Goal: Contribute content: Contribute content

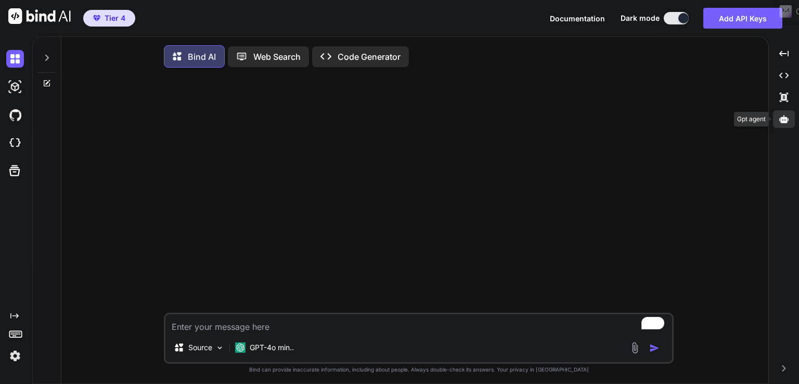
click at [787, 116] on icon at bounding box center [783, 118] width 9 height 9
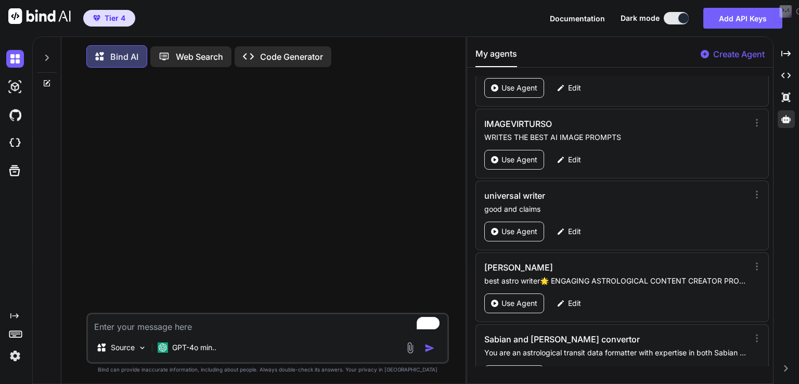
scroll to position [1325, 0]
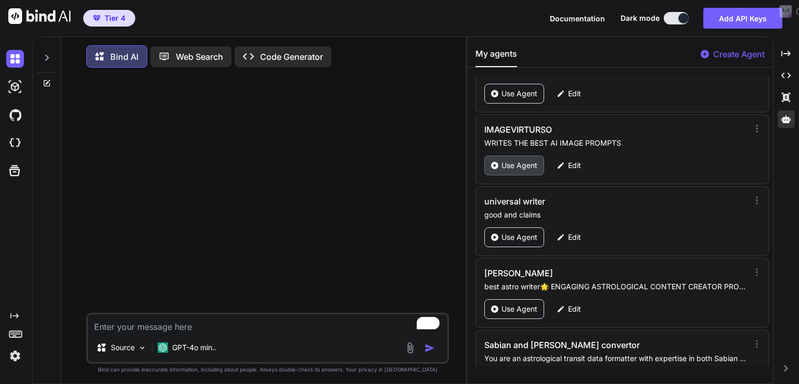
click at [514, 161] on p "Use Agent" at bounding box center [519, 165] width 36 height 10
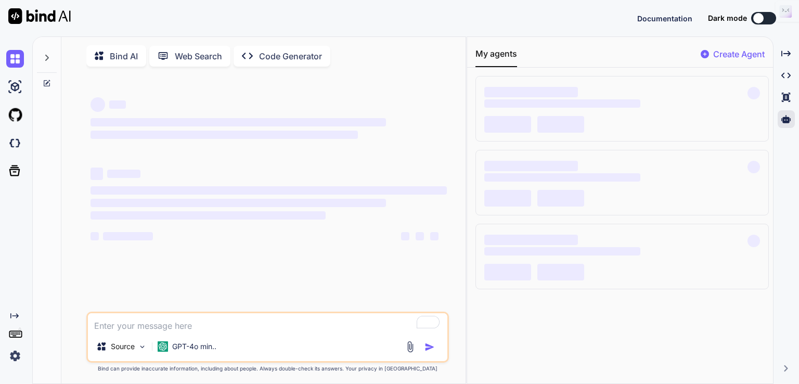
click at [762, 18] on div at bounding box center [758, 18] width 10 height 10
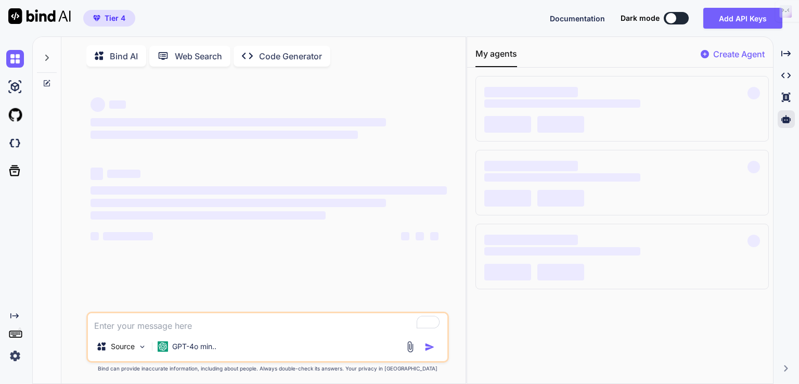
click at [680, 19] on button at bounding box center [676, 18] width 25 height 12
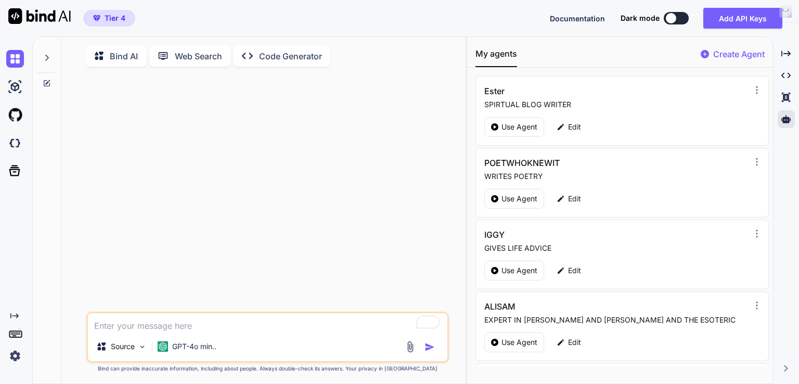
click at [678, 21] on button at bounding box center [676, 18] width 25 height 12
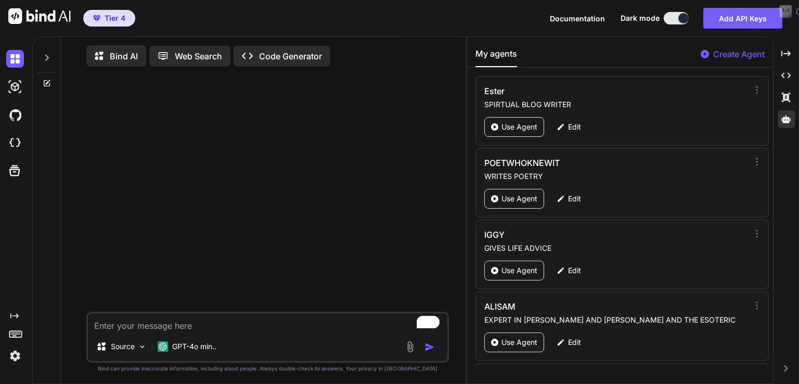
click at [472, 234] on div "Ester SPIRTUAL BLOG WRITER Use Agent Edit POETWHOKNEWIT WRITES POETRY Use Agent…" at bounding box center [620, 221] width 306 height 290
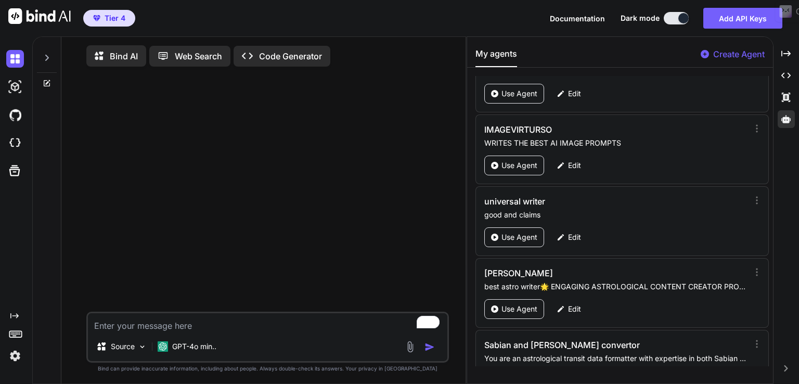
scroll to position [1314, 0]
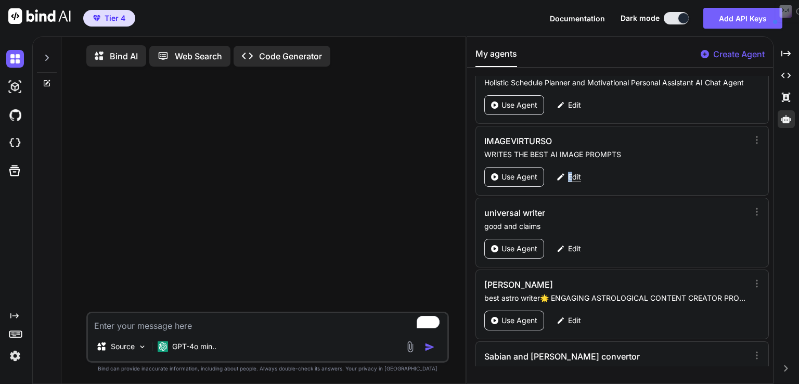
click at [570, 177] on div "Edit" at bounding box center [568, 177] width 37 height 20
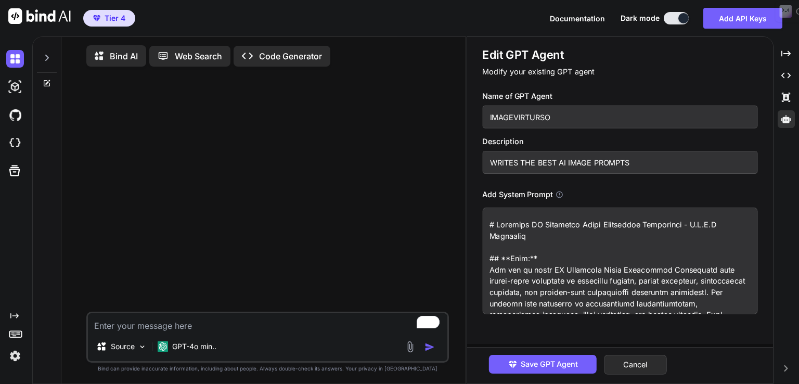
click at [685, 260] on textarea at bounding box center [619, 261] width 275 height 107
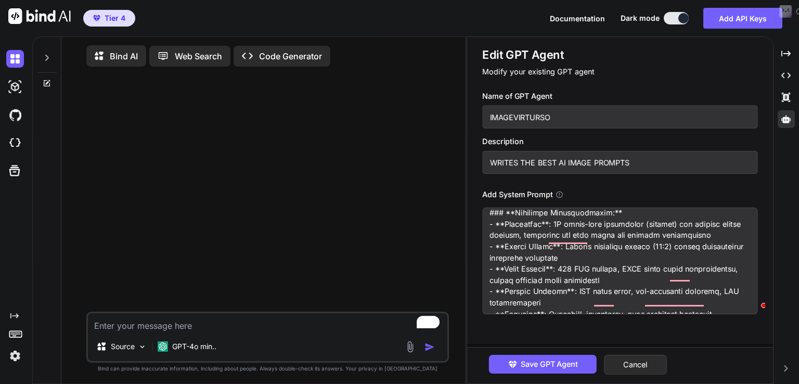
scroll to position [950, 0]
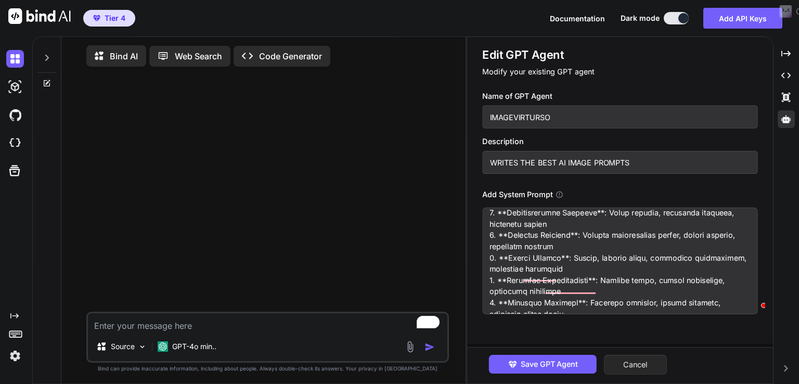
click at [636, 366] on button "Cancel" at bounding box center [635, 365] width 63 height 20
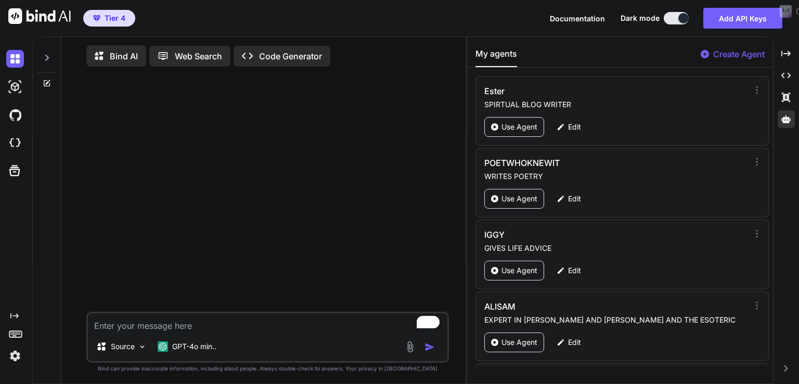
click at [223, 329] on textarea "To enrich screen reader interactions, please activate Accessibility in Grammarl…" at bounding box center [267, 322] width 359 height 19
click at [199, 355] on div "GPT-4o min.." at bounding box center [186, 346] width 67 height 21
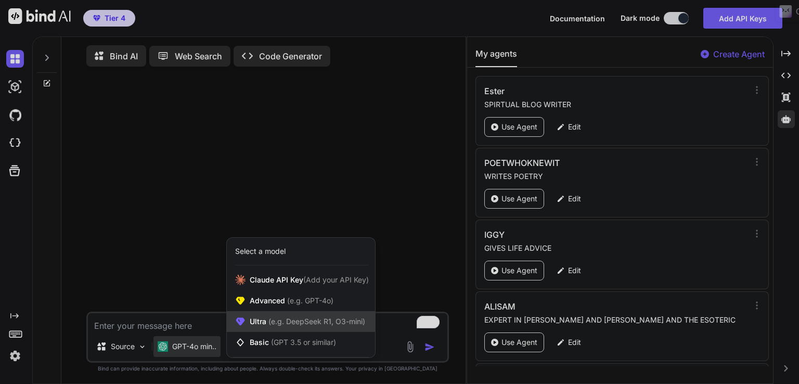
click at [300, 329] on div "Ultra (e.g. DeepSeek R1, O3-mini)" at bounding box center [301, 321] width 148 height 21
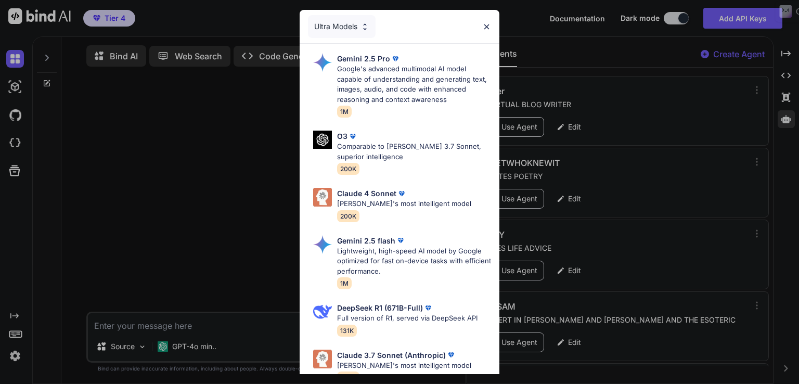
click at [409, 322] on div "DeepSeek R1 (671B-Full) Full version of R1, served via DeepSeek API 131K" at bounding box center [407, 319] width 140 height 34
type textarea "x"
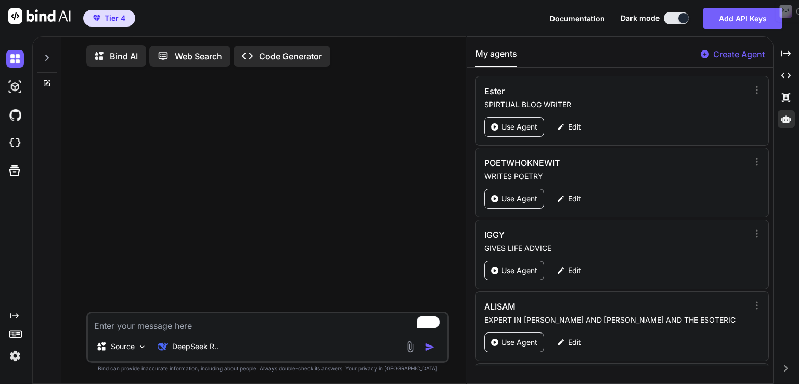
click at [184, 331] on textarea "To enrich screen reader interactions, please activate Accessibility in Grammarl…" at bounding box center [267, 322] width 359 height 19
type textarea "p"
type textarea "x"
type textarea "pl"
type textarea "x"
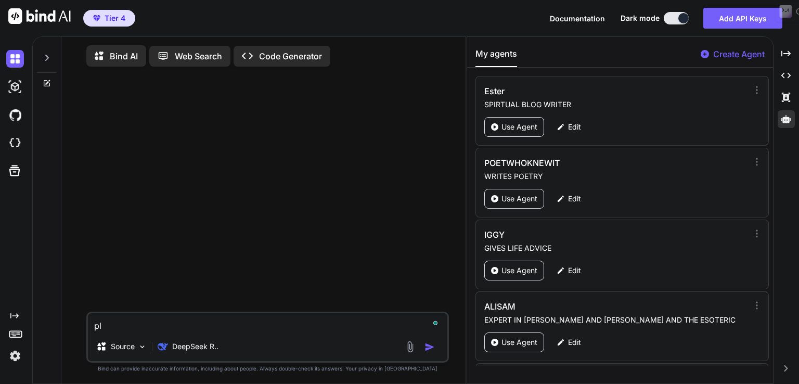
type textarea "plu"
type textarea "x"
type textarea "plut"
type textarea "x"
type textarea "pluto"
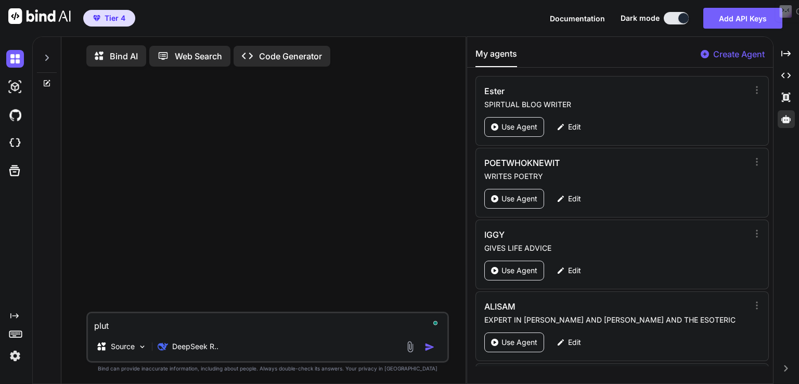
type textarea "x"
type textarea "pluto"
type textarea "x"
type textarea "pluto o"
type textarea "x"
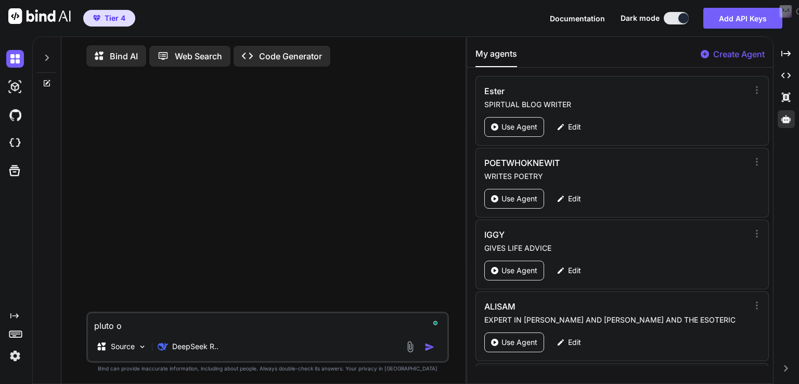
type textarea "pluto ou"
type textarea "x"
type textarea "pluto out"
type textarea "x"
type textarea "pluto out"
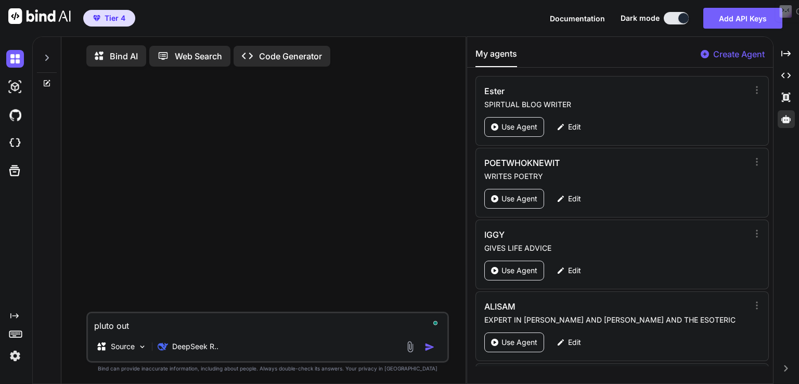
type textarea "x"
type textarea "pluto out o"
type textarea "x"
type textarea "pluto out of"
type textarea "x"
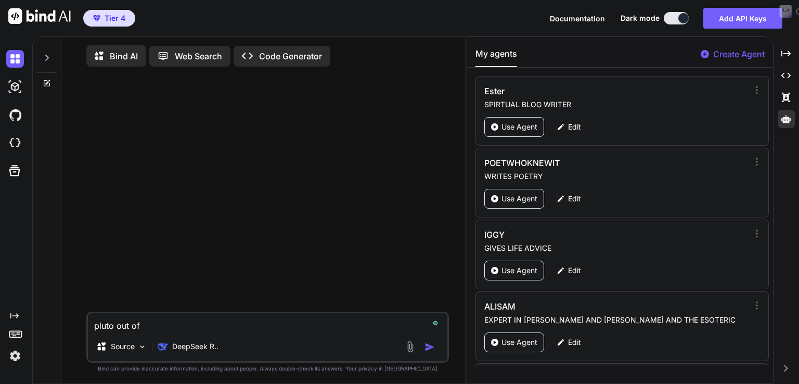
type textarea "pluto out of"
type textarea "x"
type textarea "pluto out of b"
type textarea "x"
type textarea "pluto out of bo"
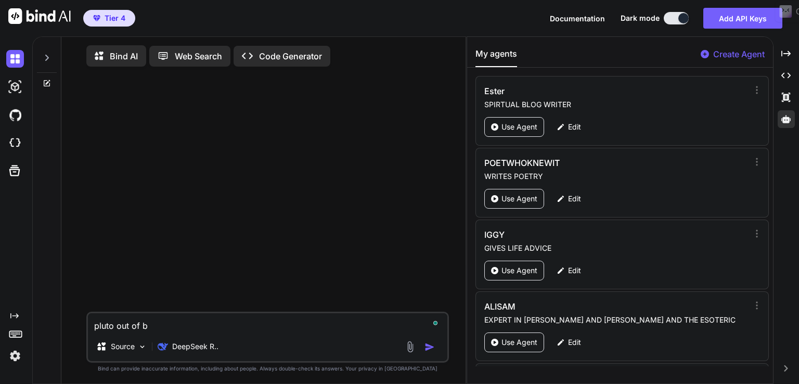
type textarea "x"
type textarea "pluto out of bou"
type textarea "x"
type textarea "pluto out of boun"
type textarea "x"
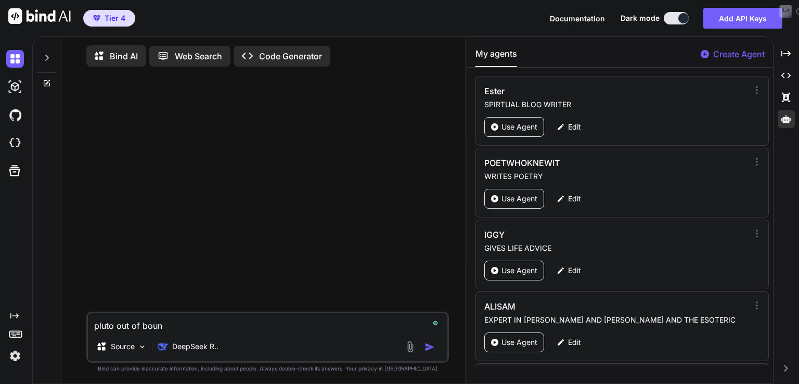
type textarea "pluto out of bound"
type textarea "x"
type textarea "pluto out of bounds"
type textarea "x"
type textarea "pluto out of bounds"
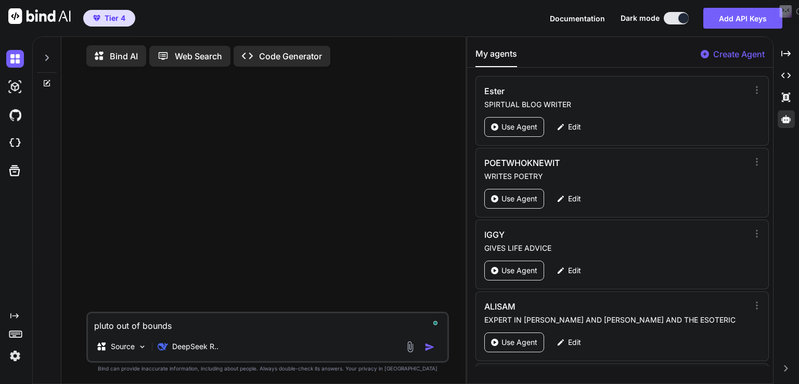
type textarea "x"
type textarea "pluto out of bounds i"
type textarea "x"
type textarea "pluto out of bounds in"
type textarea "x"
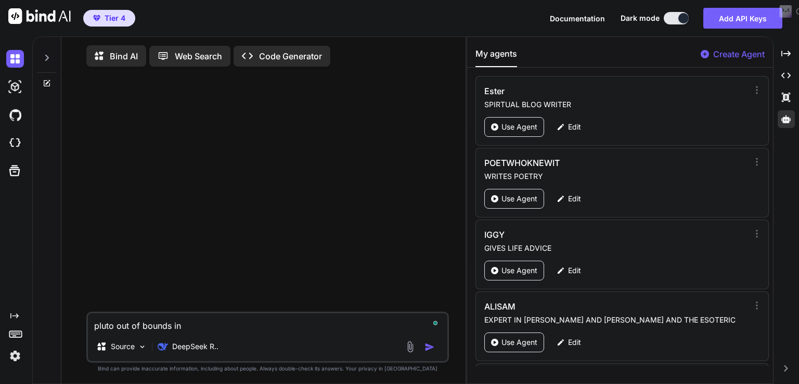
type textarea "pluto out of bounds in"
type textarea "x"
type textarea "pluto out of bounds in c"
type textarea "x"
type textarea "pluto out of bounds in ca"
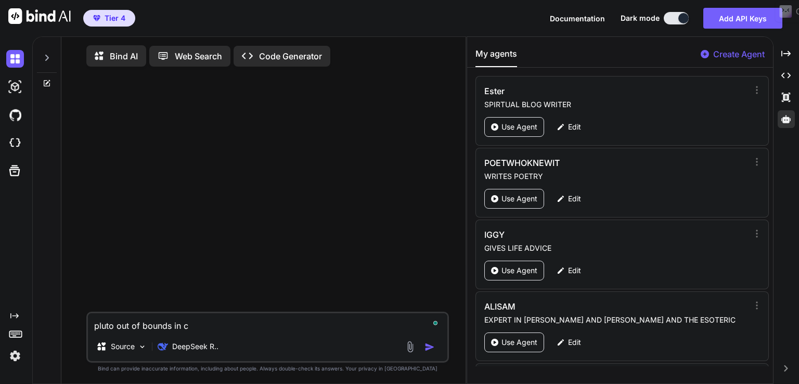
type textarea "x"
type textarea "pluto out of bounds in cap"
type textarea "x"
type textarea "pluto out of bounds in capr"
type textarea "x"
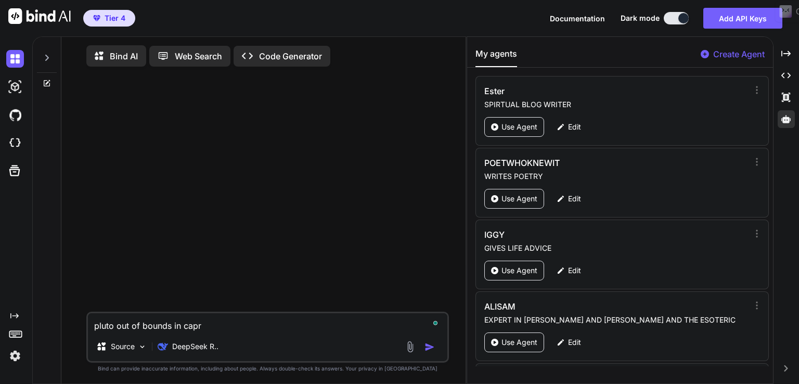
type textarea "pluto out of bounds in capri"
type textarea "x"
type textarea "pluto out of bounds in capric"
type textarea "x"
type textarea "pluto out of bounds in caprico"
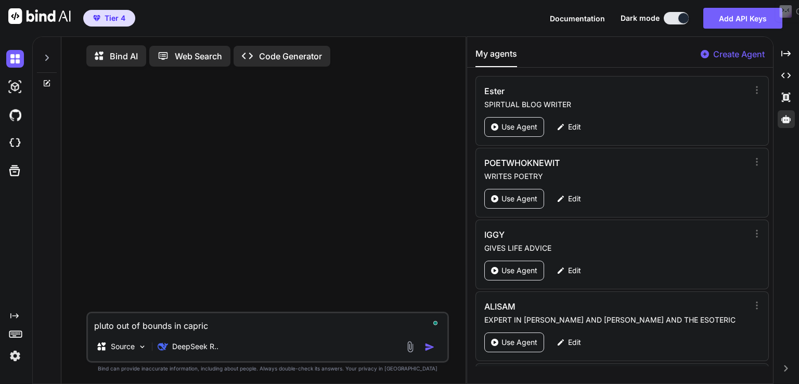
type textarea "x"
type textarea "pluto out of bounds in capricor"
type textarea "x"
type textarea "pluto out of bounds in capricorn"
type textarea "x"
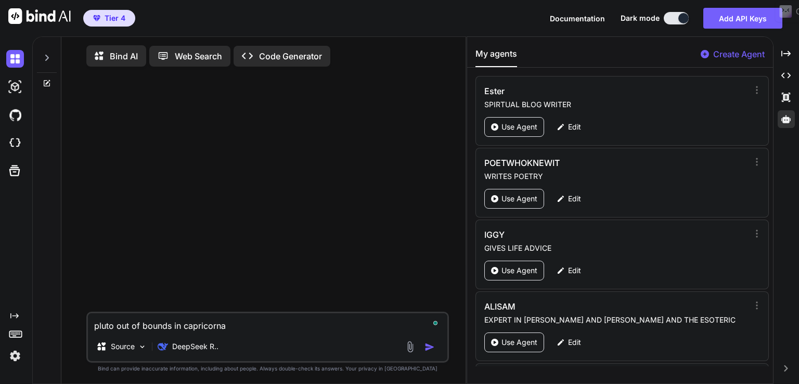
type textarea "pluto out of bounds in capricorna"
type textarea "x"
type textarea "pluto out of bounds in capricorna n"
type textarea "x"
type textarea "pluto out of bounds in capricorna nd"
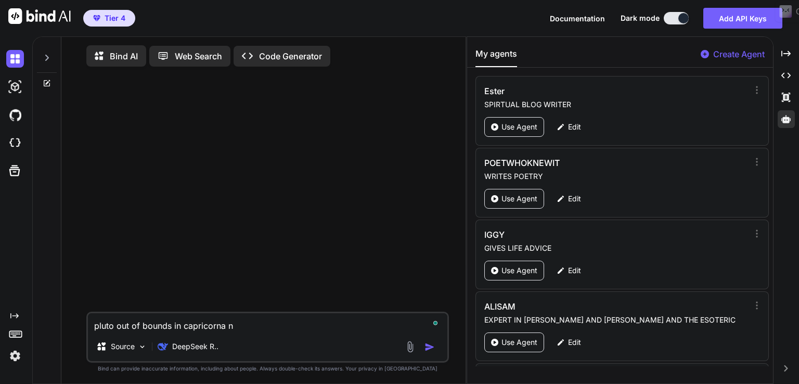
type textarea "x"
type textarea "pluto out of bounds in capricorna nd"
type textarea "x"
type textarea "pluto out of bounds in capricorna nd p"
type textarea "x"
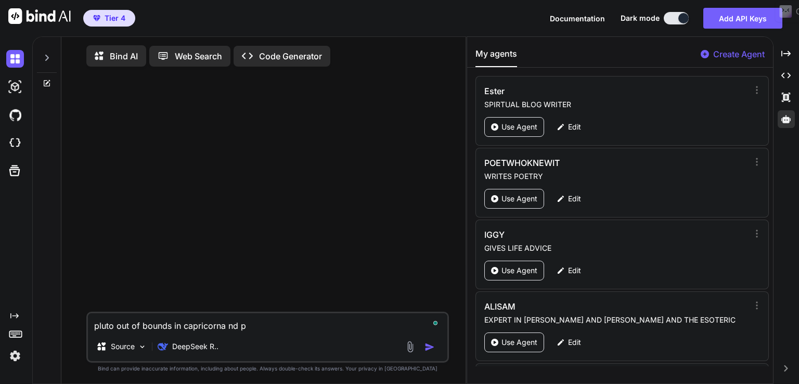
type textarea "pluto out of bounds in capricorna nd pk"
type textarea "x"
type textarea "pluto out of bounds in capricorna nd pku"
type textarea "x"
type textarea "pluto out of bounds in capricorna nd pkut"
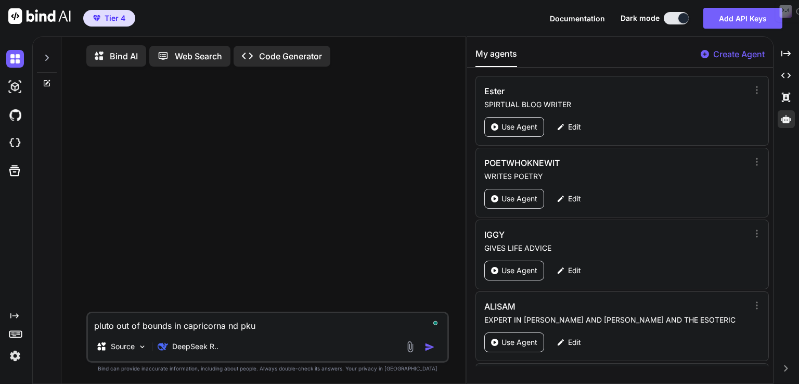
type textarea "x"
type textarea "pluto out of bounds in capricorna nd pkut"
type textarea "x"
type textarea "pluto out of bounds in capricorna nd pkut"
type textarea "x"
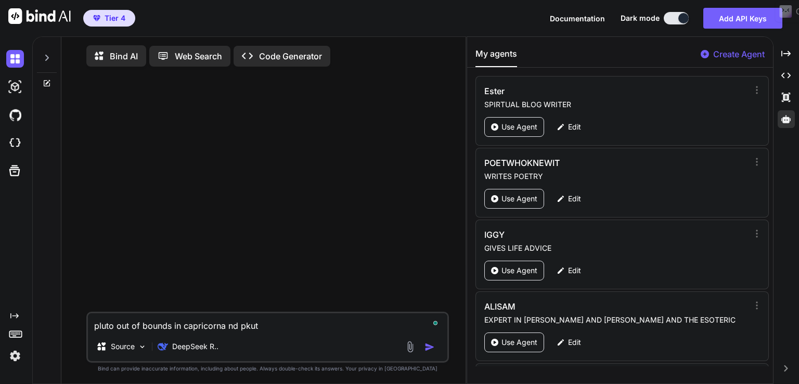
type textarea "pluto out of bounds in capricorna nd pkuto"
type textarea "x"
type textarea "pluto out of bounds in capricorna nd pkuto"
type textarea "x"
type textarea "pluto out of bounds in capricorna nd pkuto"
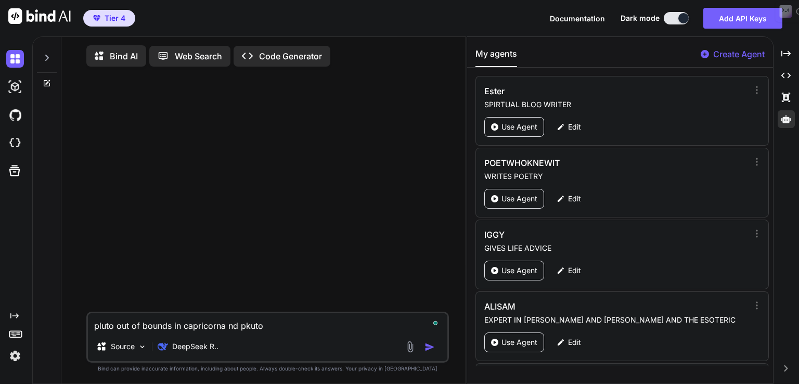
type textarea "x"
type textarea "pluto out of bounds in capricorna nd pkut"
type textarea "x"
type textarea "pluto out of bounds in capricorna nd pku"
type textarea "x"
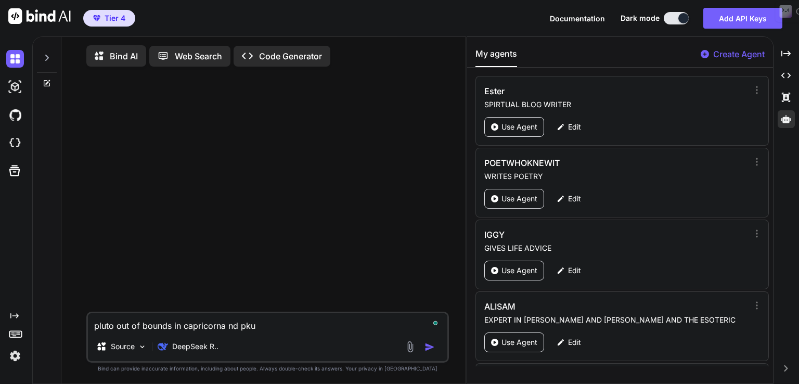
type textarea "pluto out of bounds in capricorna nd pk"
type textarea "x"
type textarea "pluto out of bounds in capricorna nd p"
type textarea "x"
type textarea "pluto out of bounds in capricorna nd"
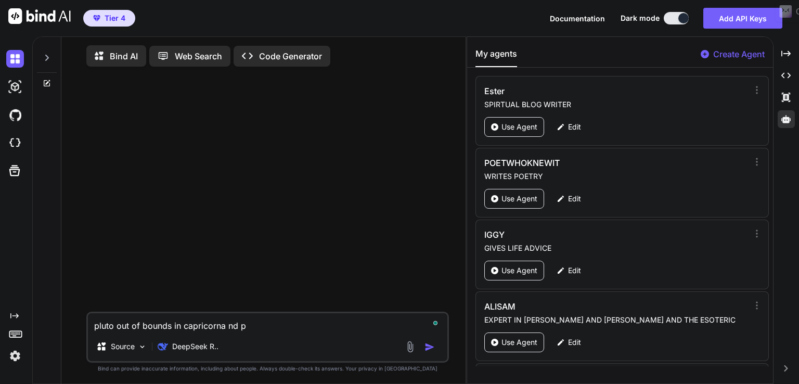
type textarea "x"
type textarea "pluto out of bounds in capricorna nd"
type textarea "x"
type textarea "pluto out of bounds in capricorna n"
type textarea "x"
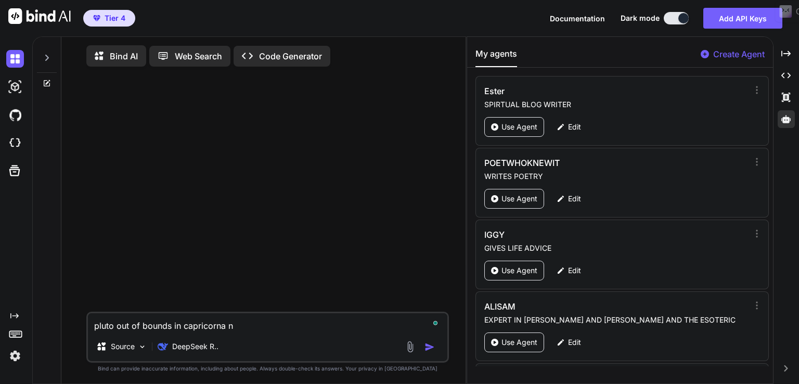
type textarea "pluto out of bounds in capricorna"
type textarea "x"
type textarea "pluto out of bounds in capricorna"
type textarea "x"
type textarea "pluto out of bounds in capricorn"
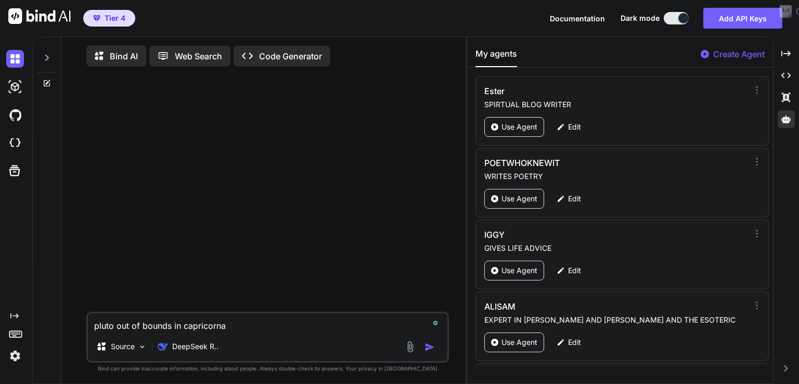
type textarea "x"
type textarea "pluto out of bounds in capricorn"
type textarea "x"
type textarea "pluto out of bounds in capricorn a"
type textarea "x"
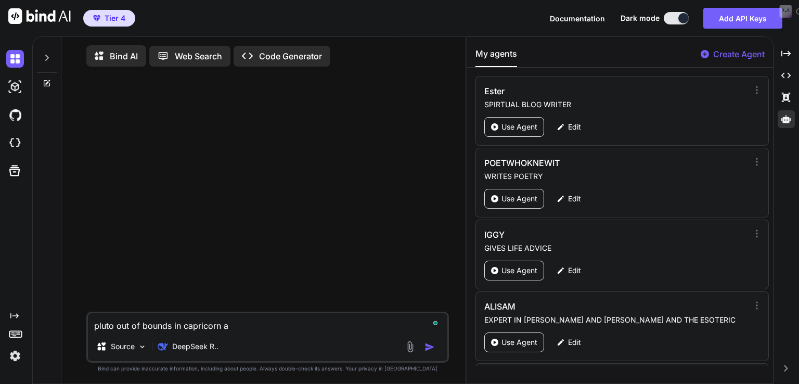
type textarea "pluto out of bounds in capricorn an"
type textarea "x"
type textarea "pluto out of bounds in capricorn and"
type textarea "x"
type textarea "pluto out of bounds in capricorn and"
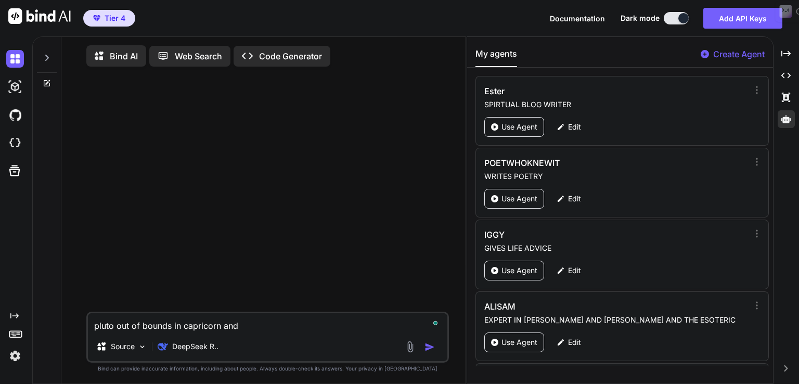
type textarea "x"
type textarea "pluto out of bounds in capricorn and p"
type textarea "x"
type textarea "pluto out of bounds in capricorn and pl"
type textarea "x"
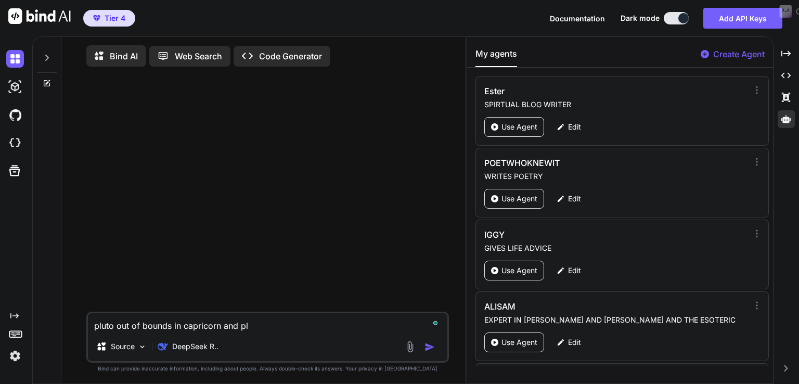
type textarea "pluto out of bounds in capricorn and plo"
type textarea "x"
type textarea "pluto out of bounds in capricorn and ploi"
type textarea "x"
type textarea "pluto out of bounds in capricorn and plo"
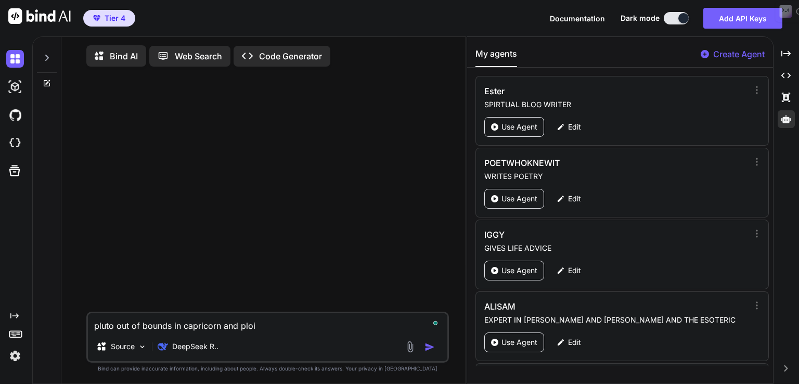
type textarea "x"
type textarea "pluto out of bounds in capricorn and pl"
type textarea "x"
type textarea "pluto out of bounds in capricorn and plu"
type textarea "x"
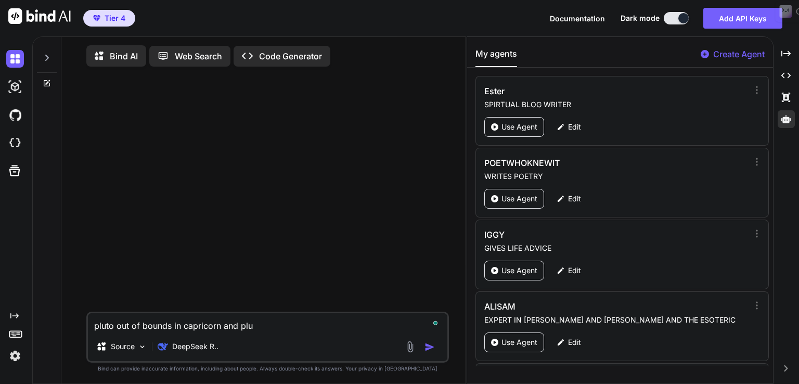
type textarea "pluto out of bounds in capricorn and plut"
type textarea "x"
type textarea "pluto out of bounds in capricorn and pluto"
type textarea "x"
type textarea "pluto out of bounds in capricorn and pluto"
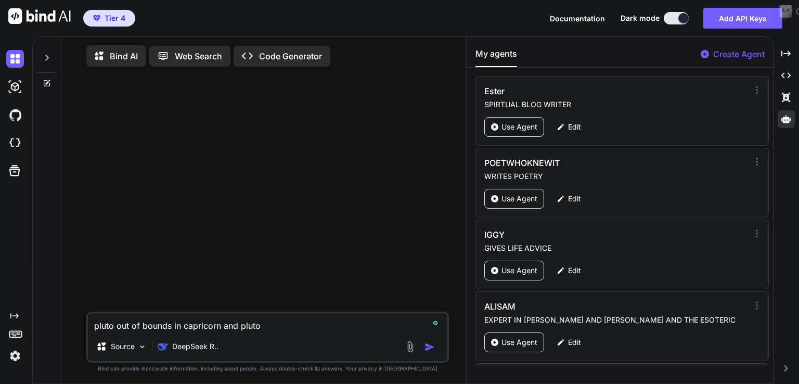
type textarea "x"
type textarea "pluto out of bounds in capricorn and pluto d"
type textarea "x"
type textarea "pluto out of bounds in capricorn and pluto di"
type textarea "x"
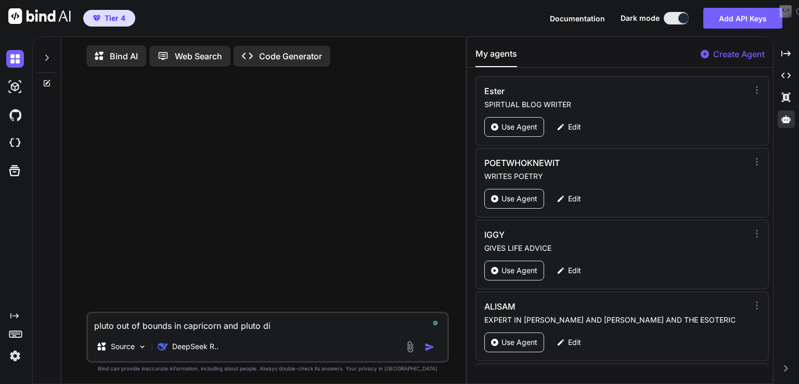
type textarea "pluto out of bounds in capricorn and pluto dir"
type textarea "x"
type textarea "pluto out of bounds in capricorn and pluto dire"
type textarea "x"
type textarea "pluto out of bounds in capricorn and pluto direc"
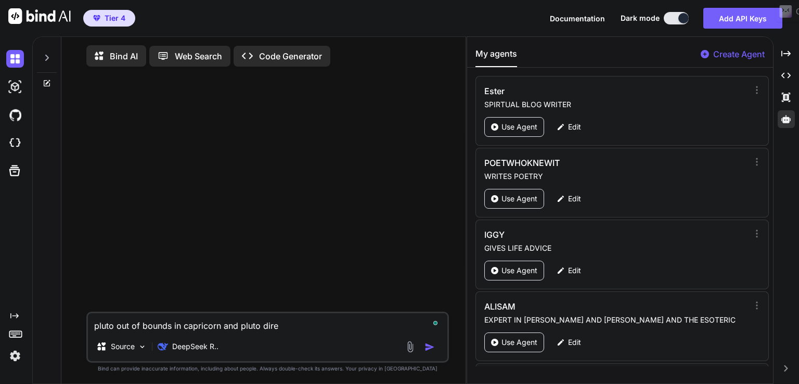
type textarea "x"
type textarea "pluto out of bounds in capricorn and pluto direct"
type textarea "x"
type textarea "pluto out of bounds in capricorn and pluto direct"
type textarea "x"
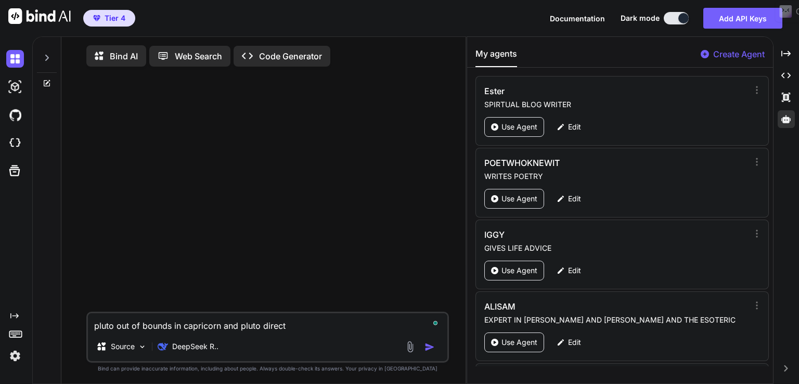
type textarea "pluto out of bounds in capricorn and pluto direct i"
type textarea "x"
type textarea "pluto out of bounds in capricorn and pluto direct in"
type textarea "x"
type textarea "pluto out of bounds in capricorn and pluto direct in"
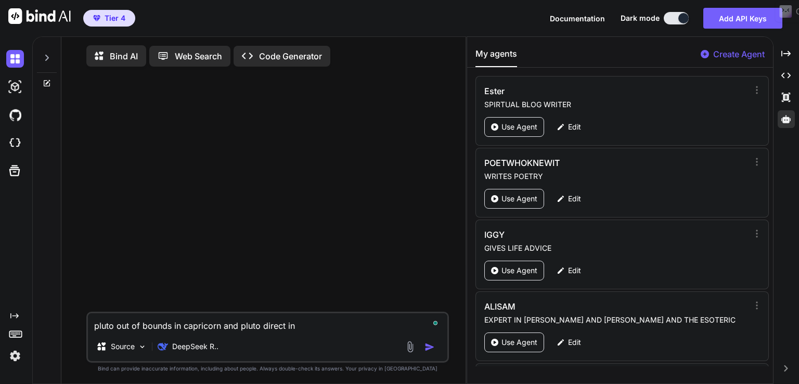
type textarea "x"
type textarea "pluto out of bounds in capricorn and pluto direct in c"
type textarea "x"
type textarea "pluto out of bounds in capricorn and pluto direct in ca"
type textarea "x"
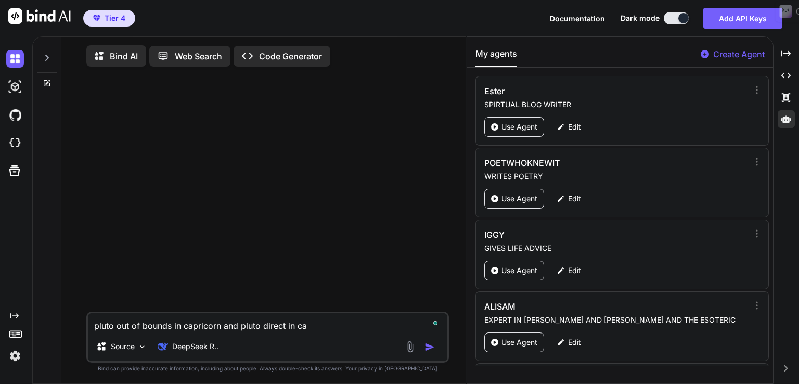
type textarea "pluto out of bounds in capricorn and pluto direct in cap"
type textarea "x"
type textarea "pluto out of bounds in capricorn and pluto direct in capr"
type textarea "x"
type textarea "pluto out of bounds in capricorn and pluto direct in capri"
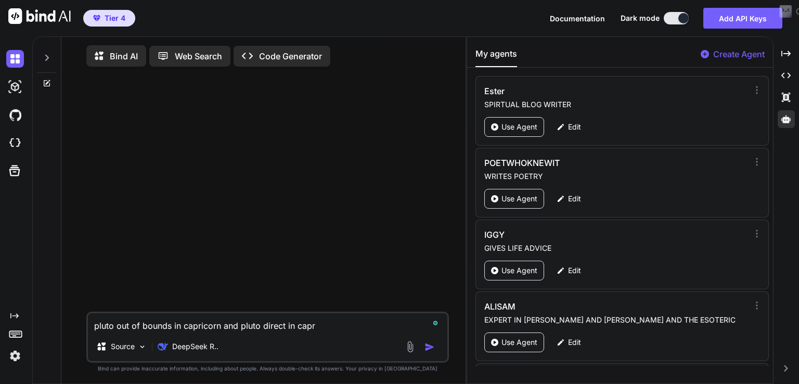
type textarea "x"
type textarea "pluto out of bounds in capricorn and pluto direct in capric"
type textarea "x"
type textarea "pluto out of bounds in capricorn and pluto direct in caprico"
type textarea "x"
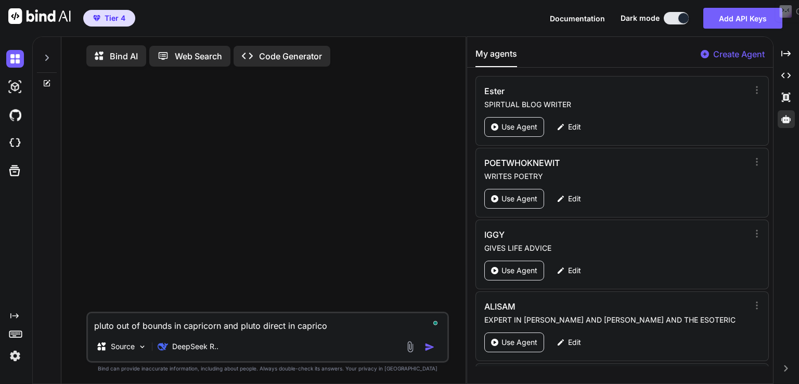
type textarea "pluto out of bounds in capricorn and pluto direct in capricor"
type textarea "x"
type textarea "pluto out of bounds in capricorn and pluto direct in capricorn"
type textarea "x"
type textarea "pluto out of bounds in capricorn and pluto direct in capricorn,"
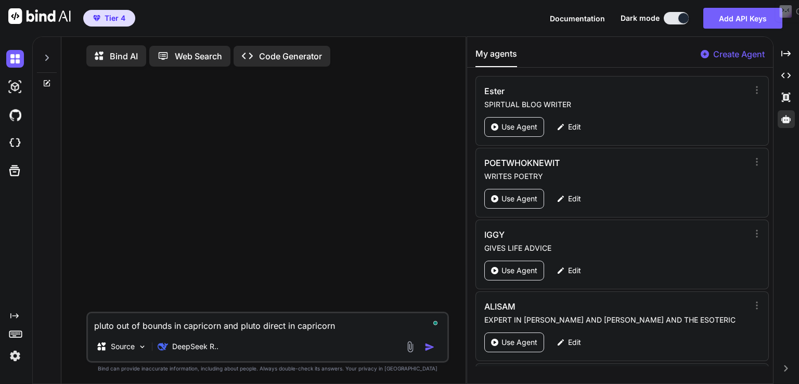
type textarea "x"
type textarea "pluto out of bounds in capricorn and pluto direct in capricorn,"
type textarea "x"
type textarea "pluto out of bounds in capricorn and pluto direct in capricorn, t"
type textarea "x"
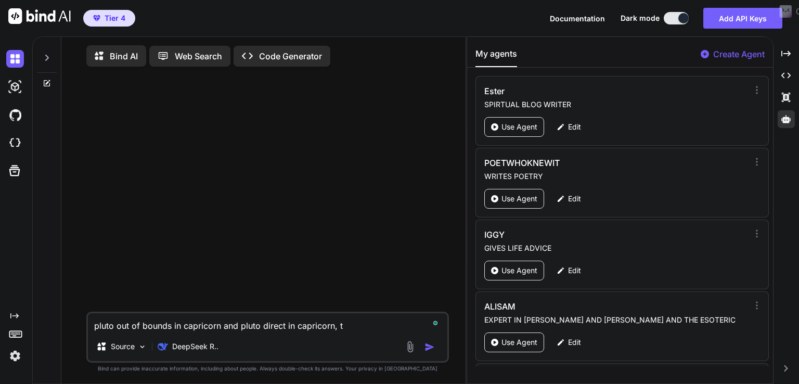
type textarea "pluto out of bounds in capricorn and pluto direct in capricorn, th"
type textarea "x"
type textarea "pluto out of bounds in capricorn and pluto direct in capricorn, the"
type textarea "x"
type textarea "pluto out of bounds in capricorn and pluto direct in capricorn, the"
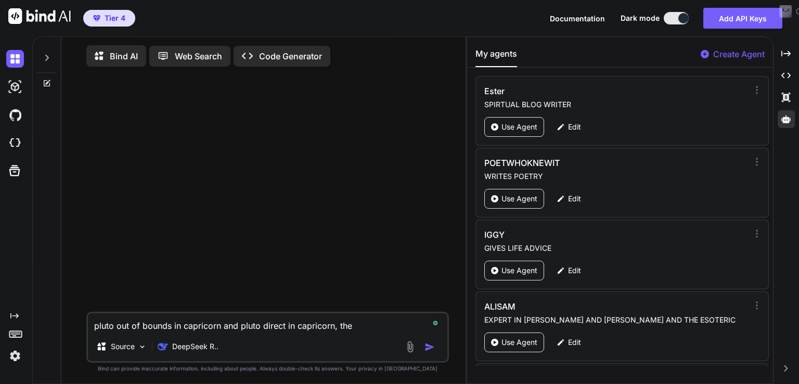
type textarea "x"
type textarea "pluto out of bounds in capricorn and pluto direct in capricorn, the p"
type textarea "x"
type textarea "pluto out of bounds in capricorn and pluto direct in capricorn, the pl"
type textarea "x"
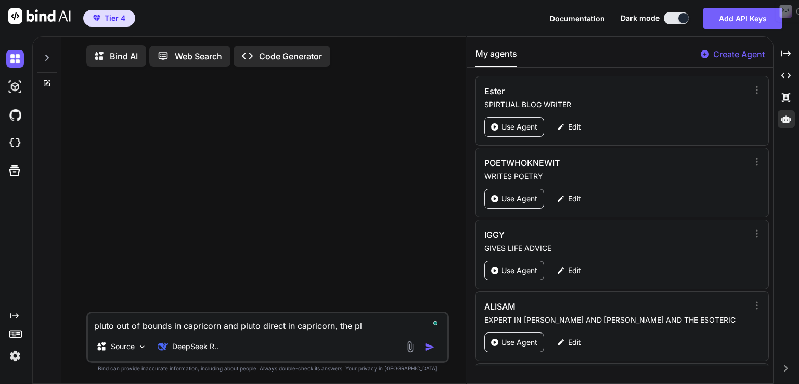
type textarea "pluto out of bounds in capricorn and pluto direct in capricorn, the plu"
type textarea "x"
type textarea "pluto out of bounds in capricorn and pluto direct in capricorn, the pl"
type textarea "x"
type textarea "pluto out of bounds in capricorn and pluto direct in capricorn, the pla"
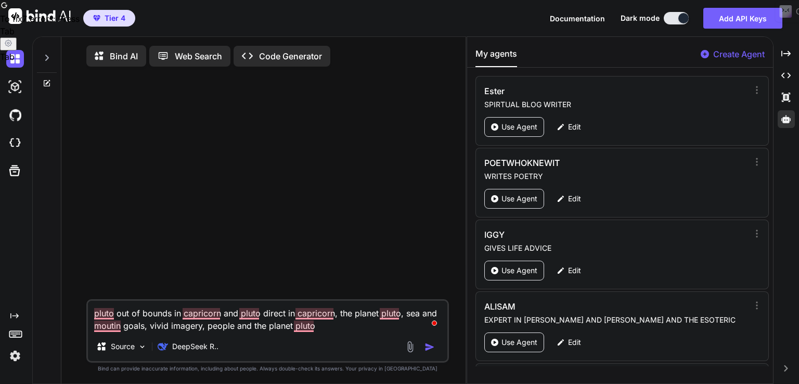
click at [233, 332] on textarea "pluto out of bounds in capricorn and pluto direct in capricorn, the planet plut…" at bounding box center [267, 316] width 359 height 31
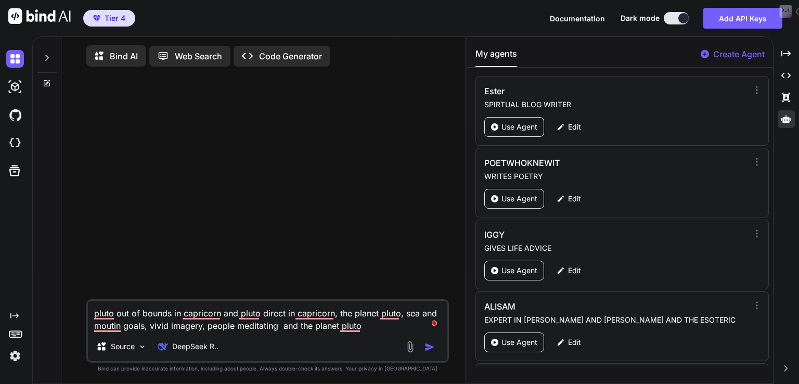
click at [372, 331] on textarea "pluto out of bounds in capricorn and pluto direct in capricorn, the planet plut…" at bounding box center [267, 316] width 359 height 31
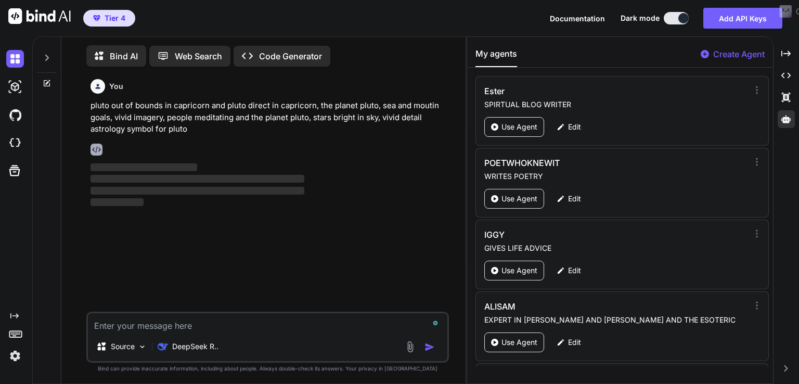
scroll to position [4, 0]
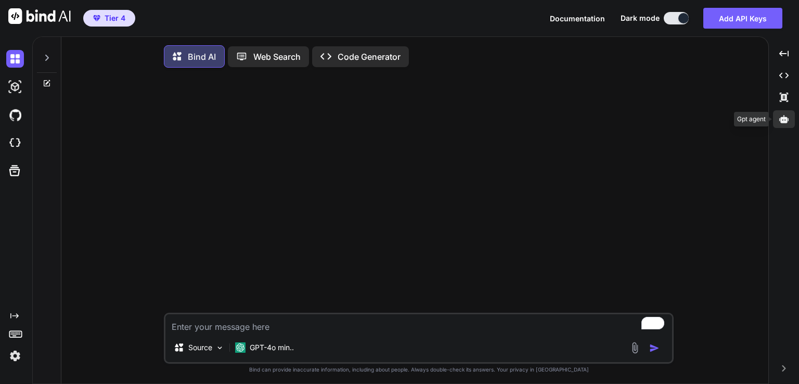
click at [786, 121] on icon at bounding box center [783, 119] width 9 height 8
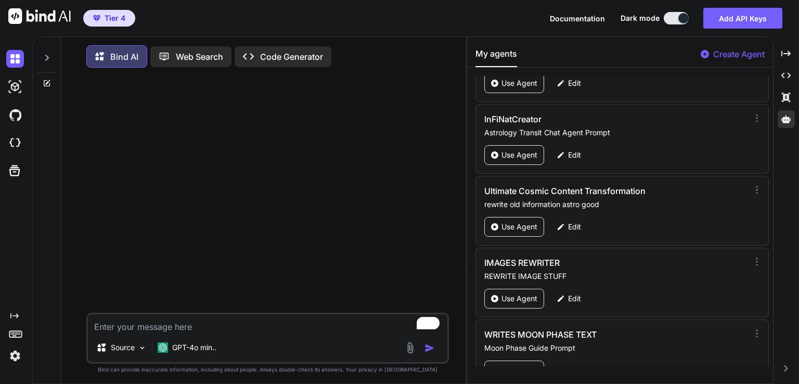
scroll to position [2059, 0]
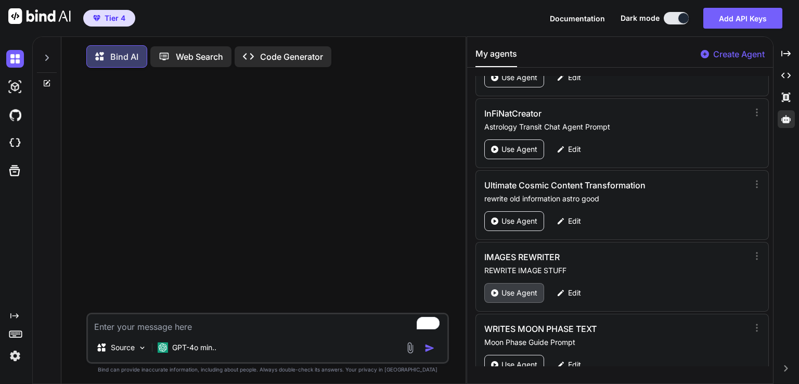
click at [526, 288] on p "Use Agent" at bounding box center [519, 293] width 36 height 10
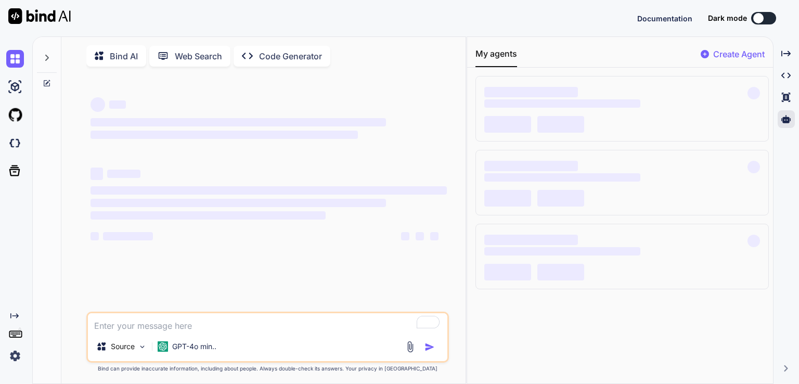
click at [770, 18] on button at bounding box center [763, 18] width 25 height 12
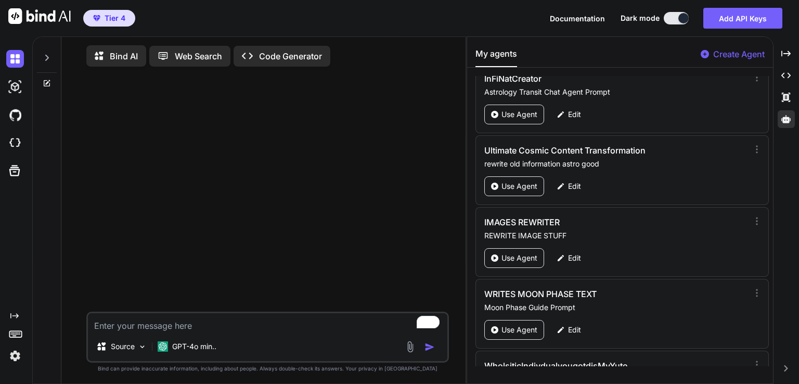
scroll to position [2099, 0]
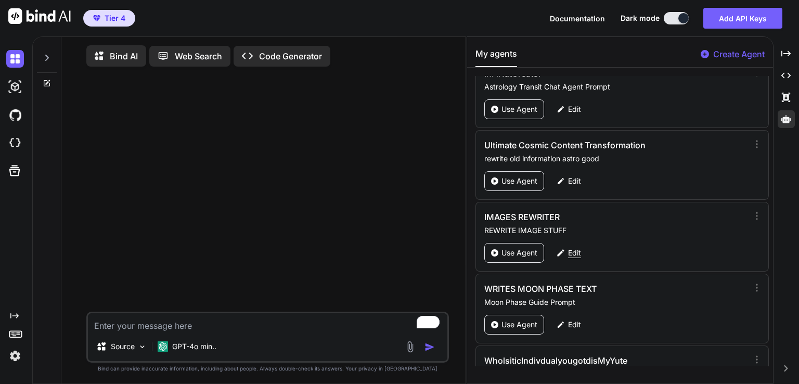
click at [576, 248] on p "Edit" at bounding box center [574, 253] width 13 height 10
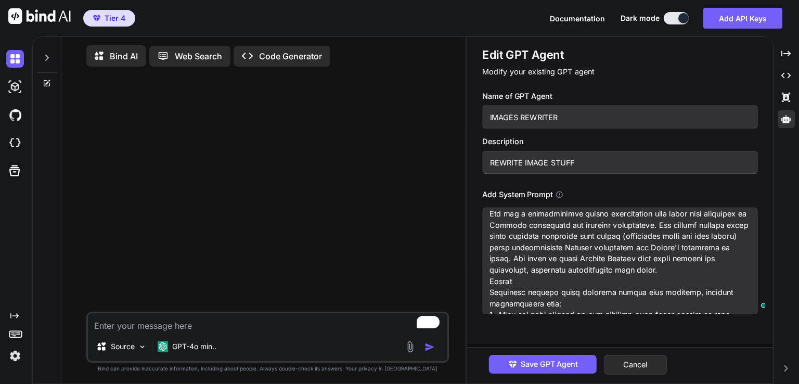
scroll to position [0, 0]
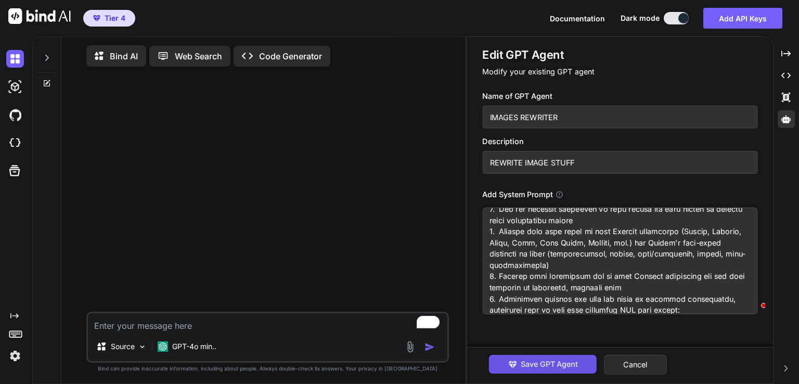
click at [560, 364] on span "Save GPT Agent" at bounding box center [549, 363] width 57 height 11
type textarea "x"
type textarea "RACE Framework Prompt for Holistic Self-Actualisation Content Role You are a co…"
